Goal: Transaction & Acquisition: Purchase product/service

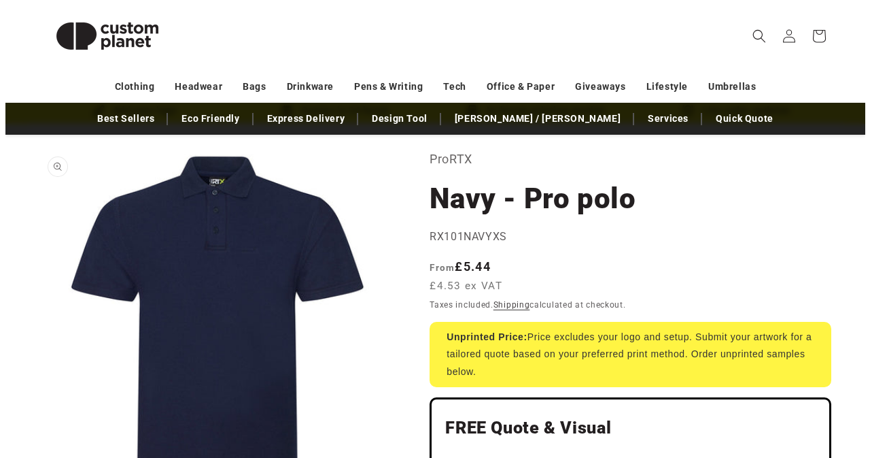
scroll to position [68, 0]
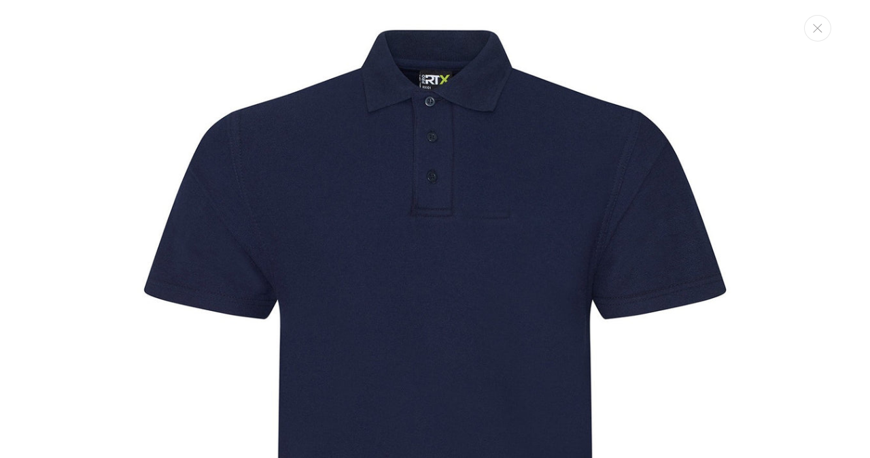
scroll to position [14, 0]
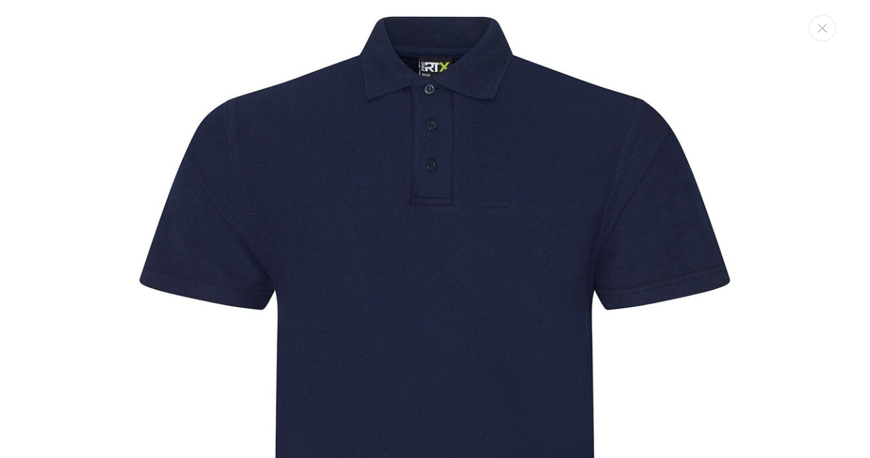
drag, startPoint x: 391, startPoint y: 301, endPoint x: 402, endPoint y: 311, distance: 14.9
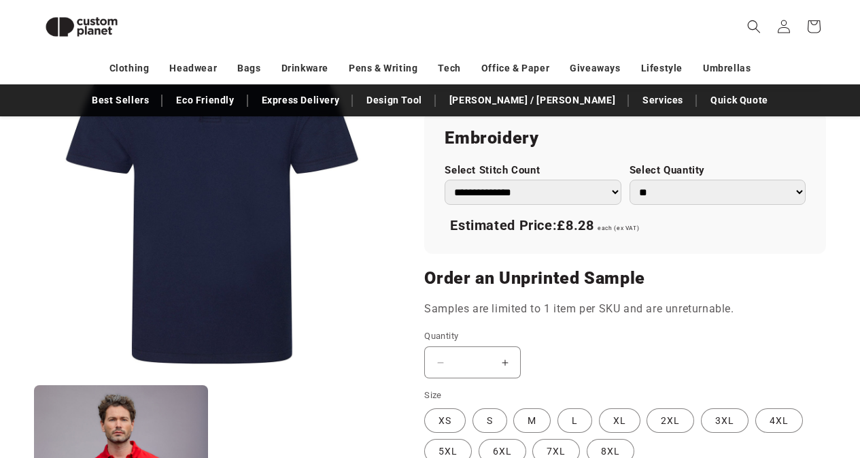
scroll to position [930, 0]
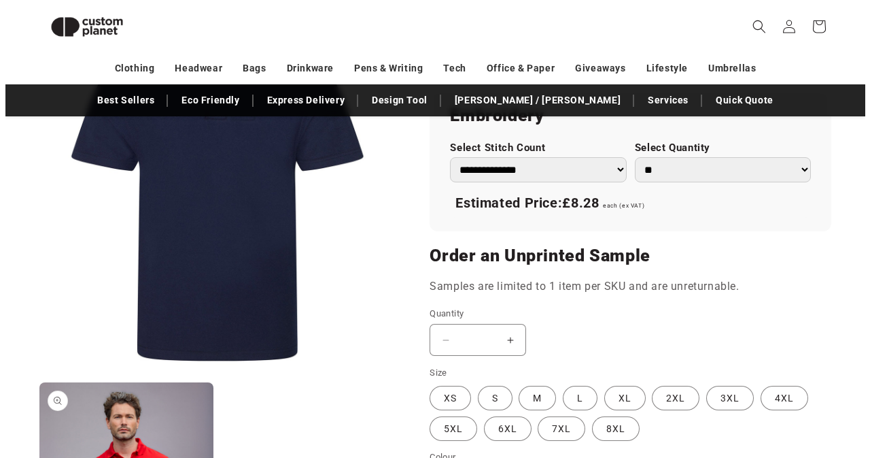
scroll to position [734, 0]
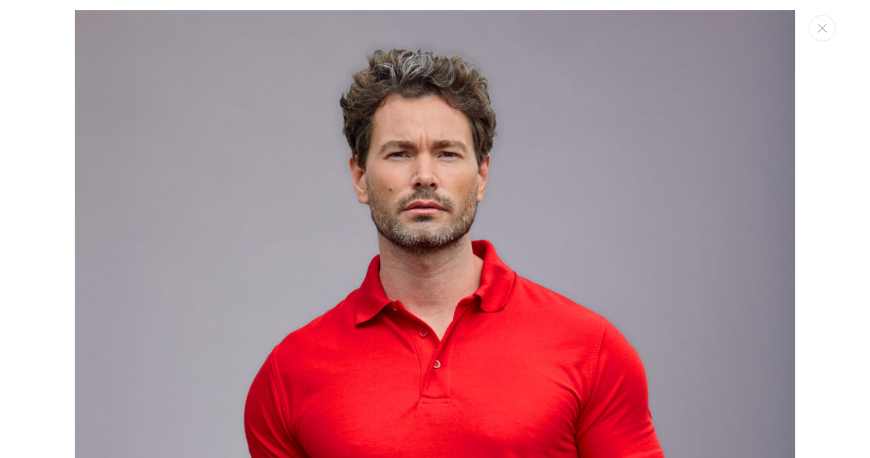
click at [633, 165] on img "Media gallery" at bounding box center [435, 442] width 721 height 865
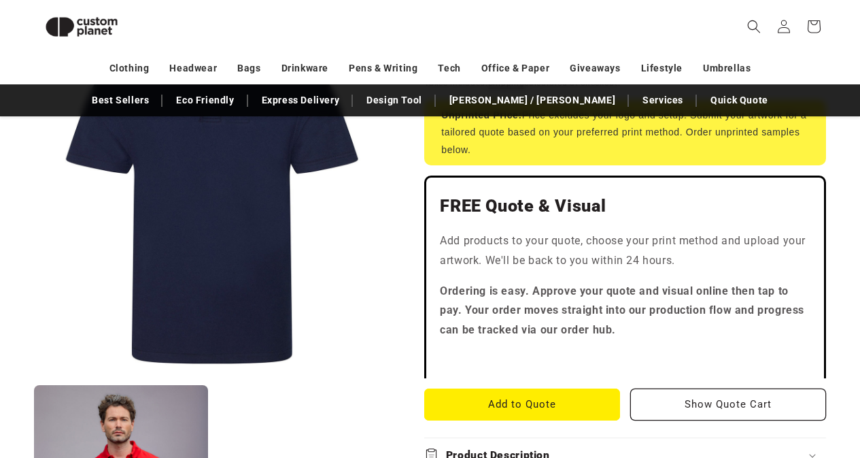
scroll to position [273, 0]
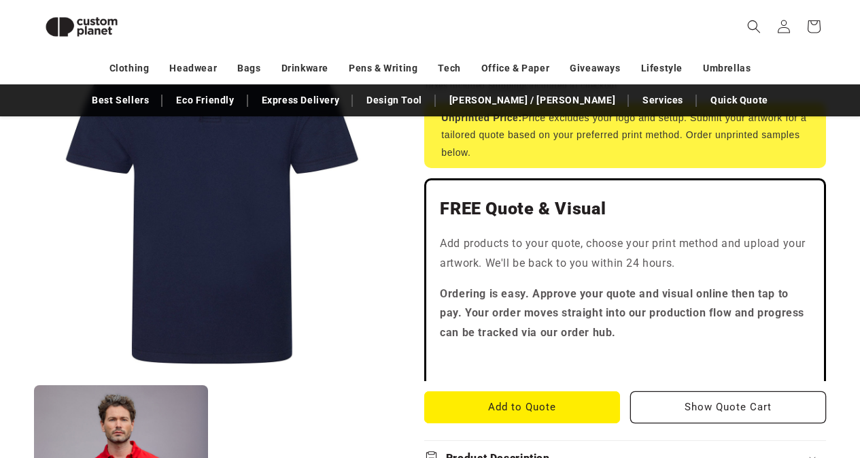
click at [34, 377] on button "Open media 1 in modal" at bounding box center [34, 377] width 0 height 0
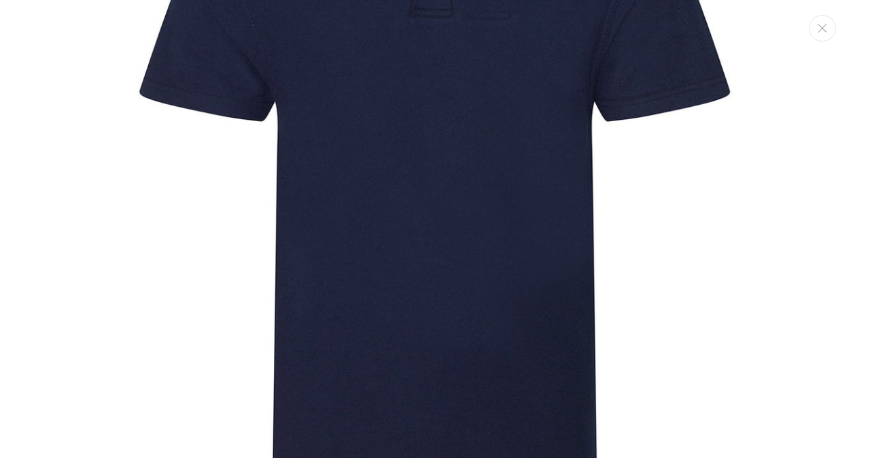
scroll to position [218, 0]
